Goal: Information Seeking & Learning: Compare options

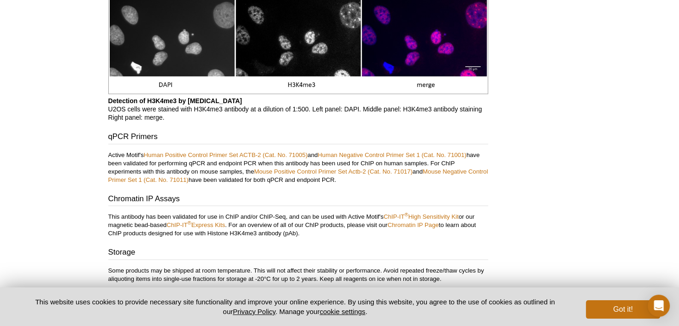
scroll to position [1337, 0]
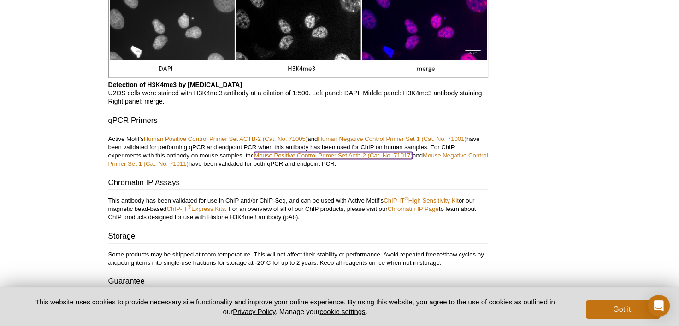
click at [386, 157] on link "Mouse Positive Control Primer Set Actb-2 (Cat. No. 71017)" at bounding box center [333, 155] width 159 height 7
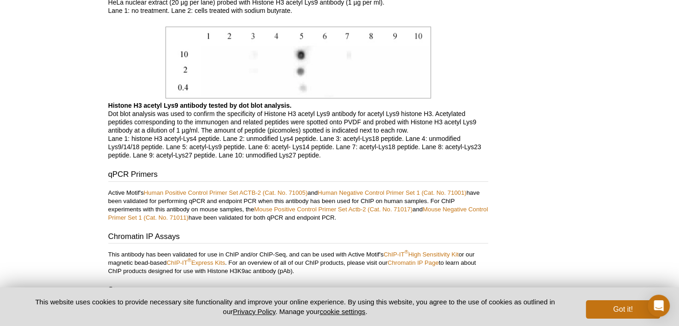
scroll to position [2675, 0]
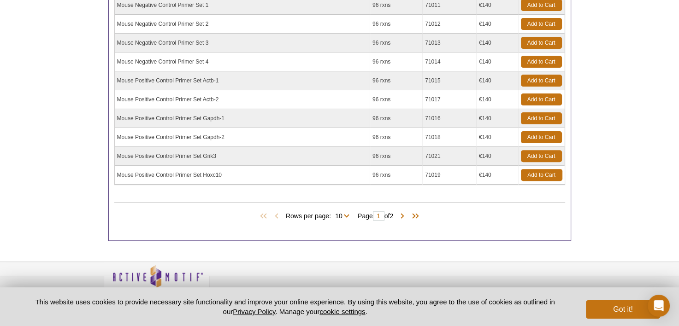
scroll to position [231, 0]
